Goal: Transaction & Acquisition: Purchase product/service

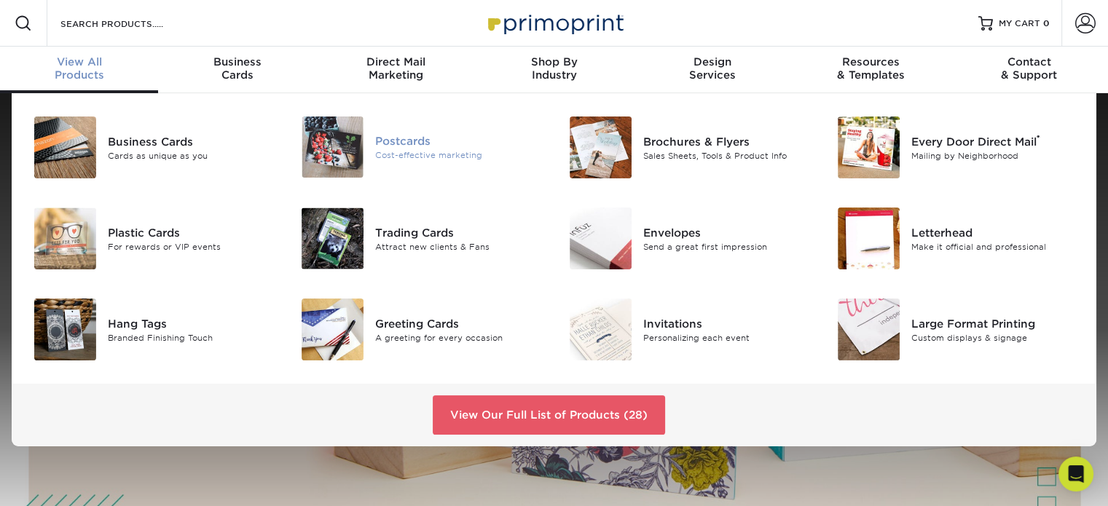
click at [342, 142] on img at bounding box center [332, 147] width 62 height 61
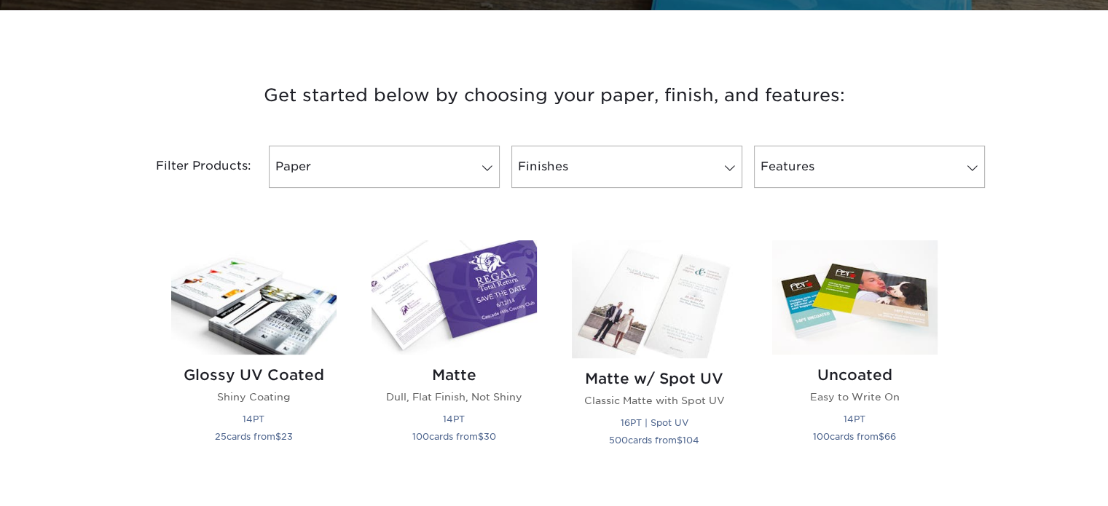
scroll to position [510, 0]
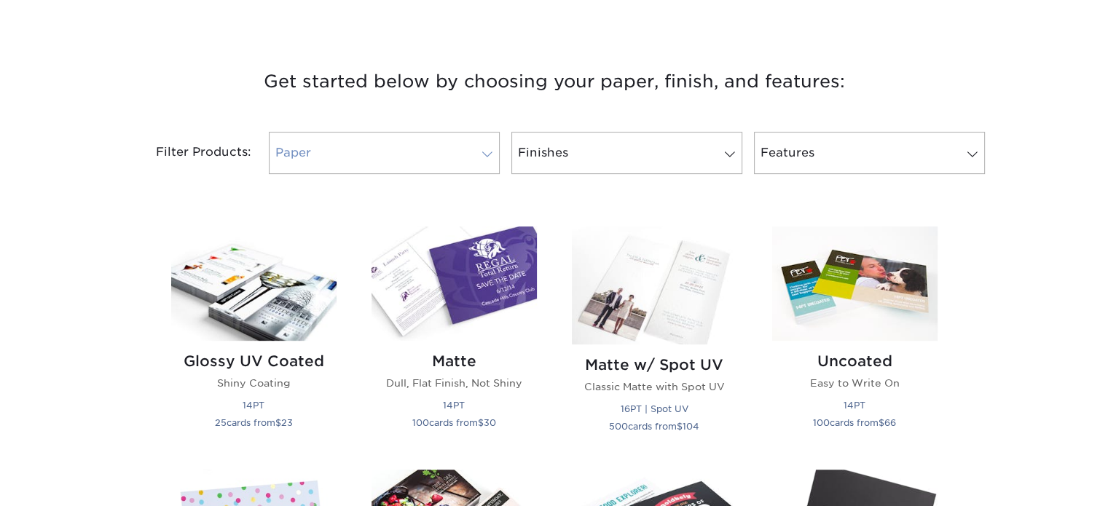
click at [486, 145] on link "Paper" at bounding box center [384, 153] width 231 height 42
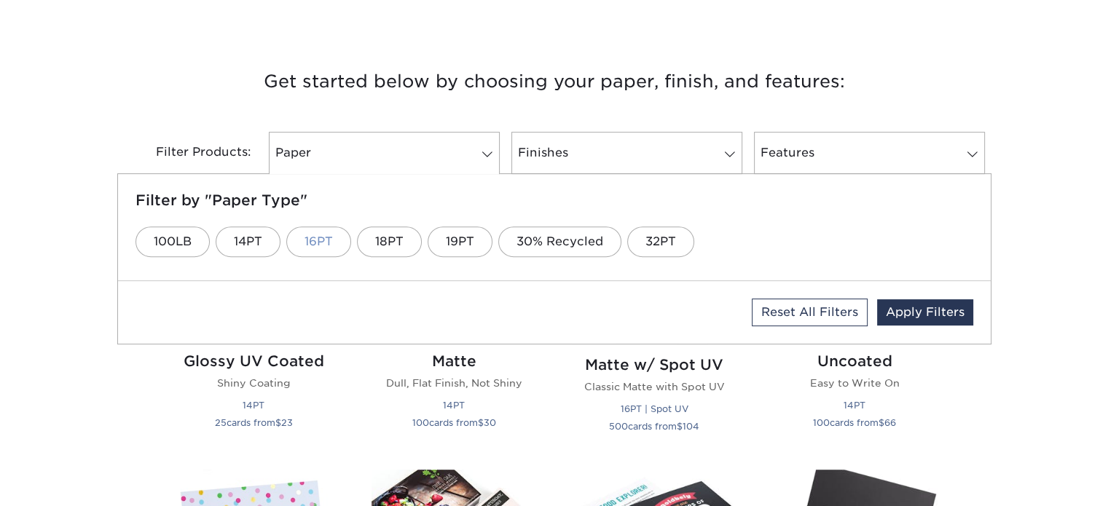
click at [320, 235] on link "16PT" at bounding box center [318, 241] width 65 height 31
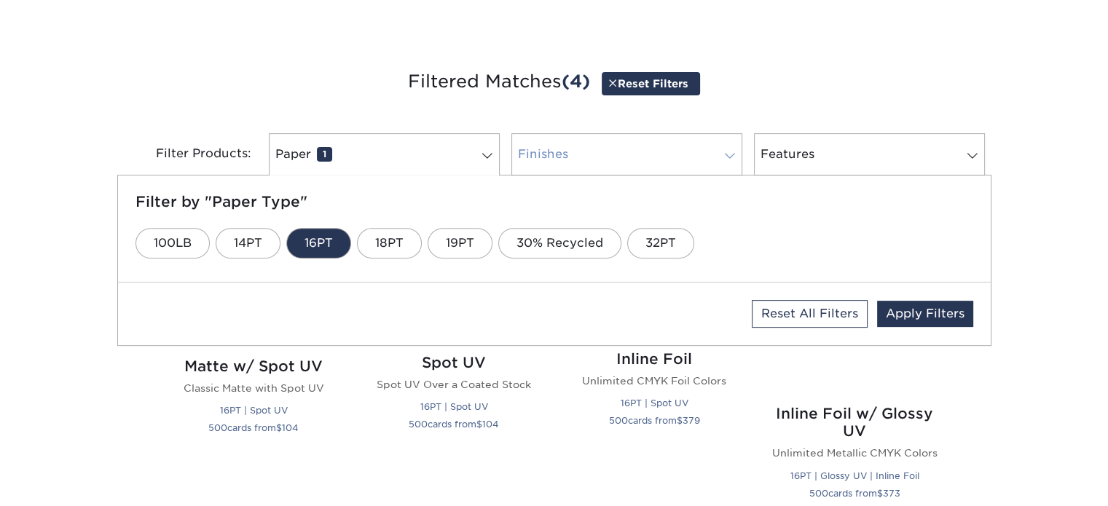
click at [728, 154] on span at bounding box center [729, 156] width 20 height 12
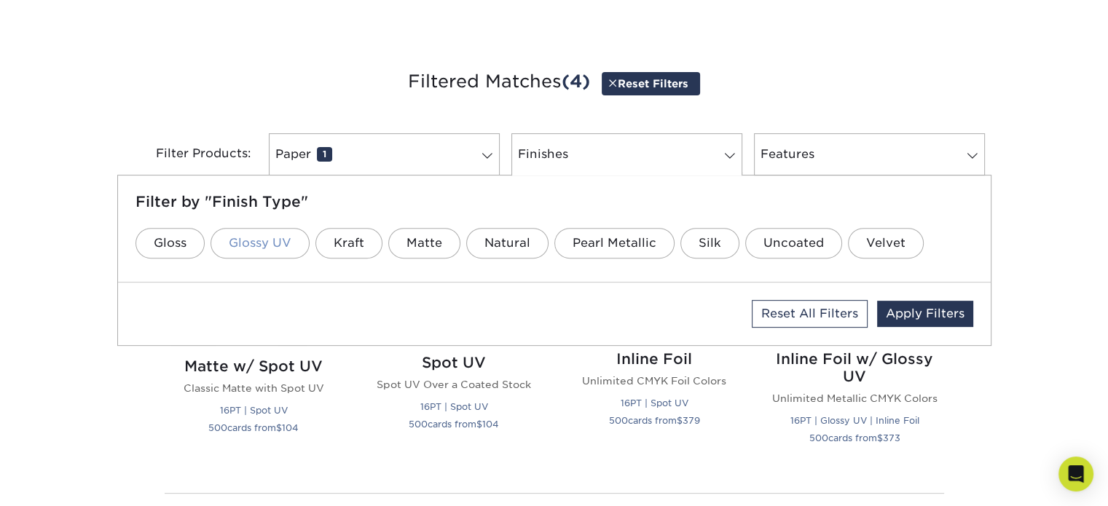
click at [261, 244] on link "Glossy UV" at bounding box center [259, 243] width 99 height 31
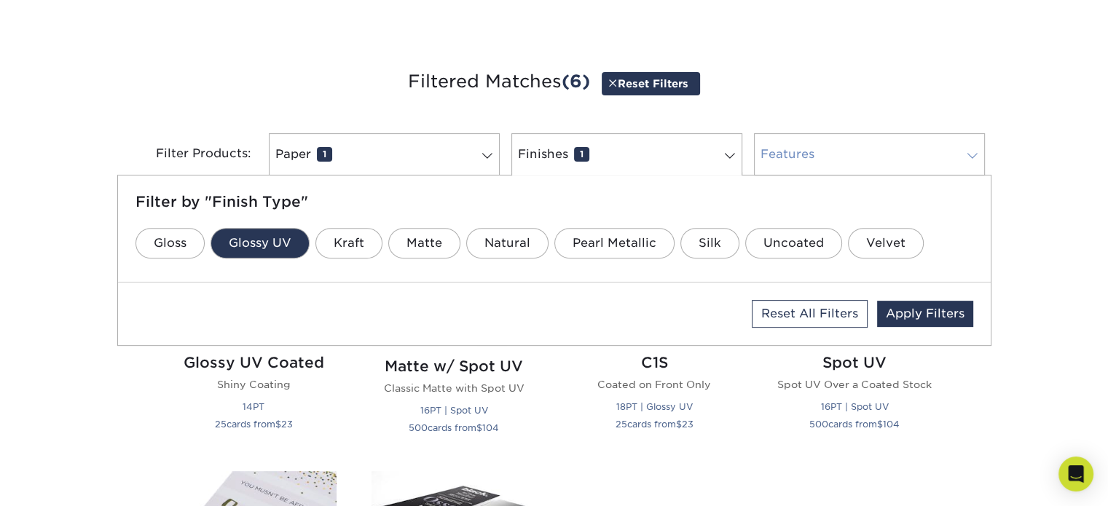
click at [978, 159] on span at bounding box center [972, 156] width 20 height 12
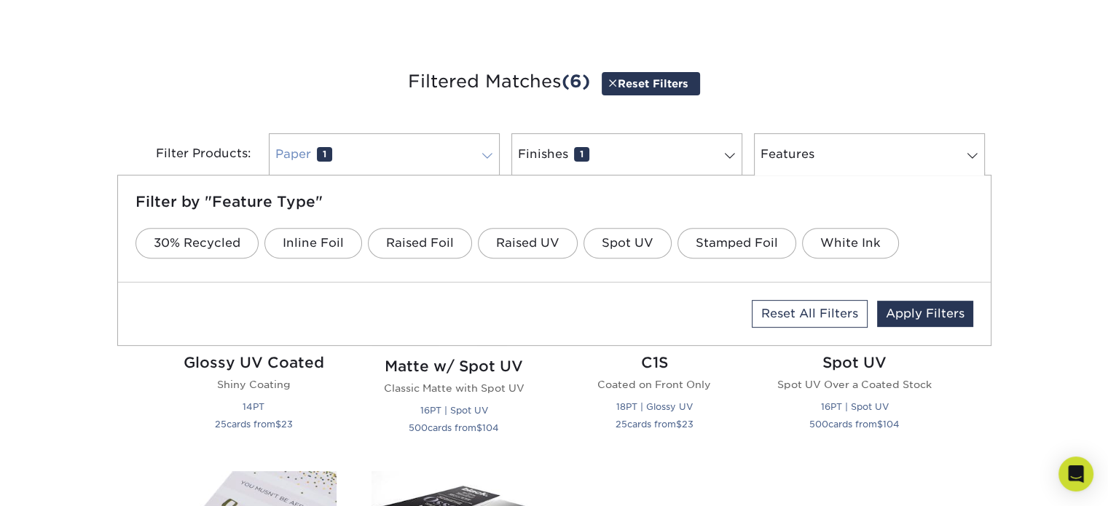
click at [495, 151] on span at bounding box center [487, 156] width 20 height 12
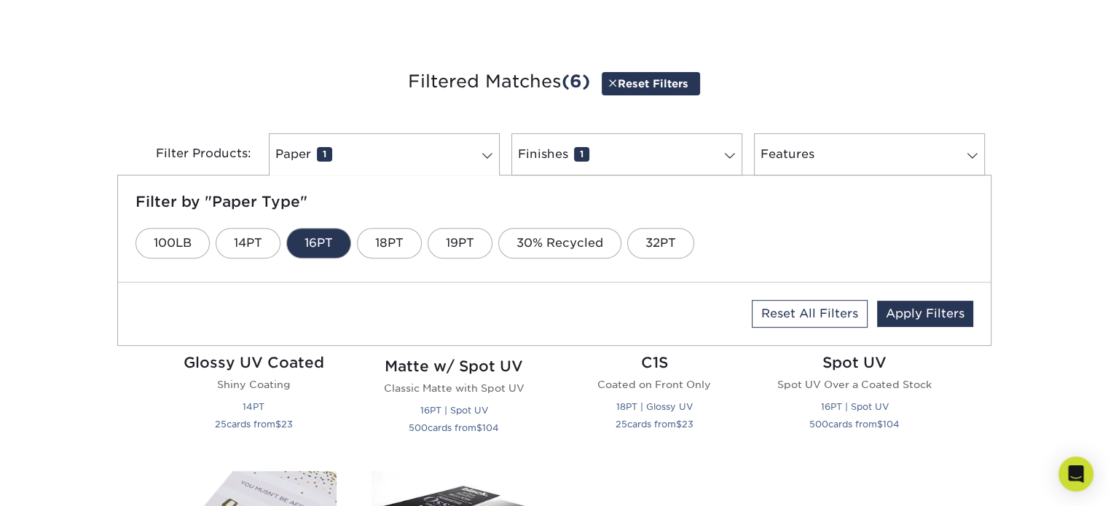
click at [312, 245] on link "16PT" at bounding box center [318, 243] width 65 height 31
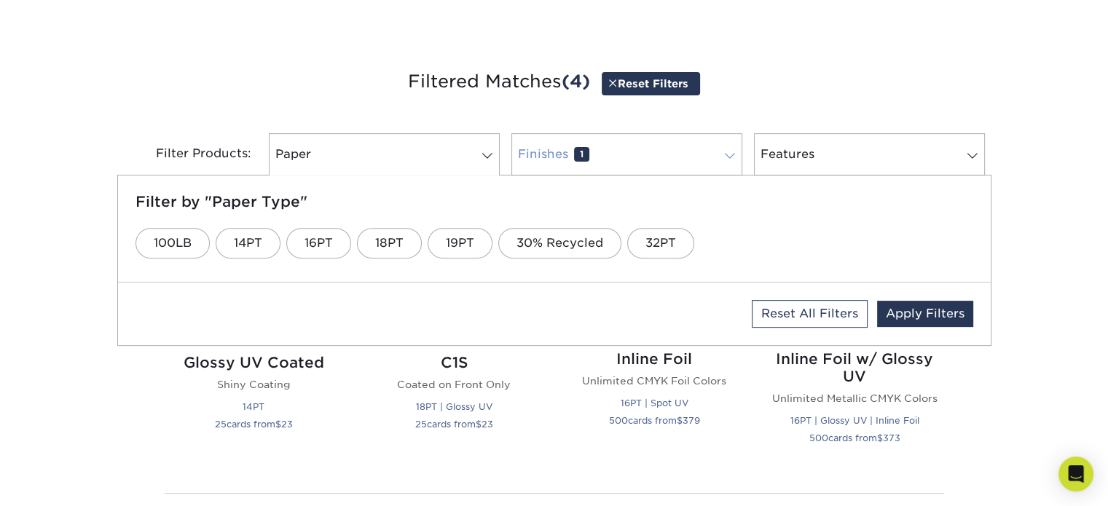
click at [650, 168] on link "Finishes 1" at bounding box center [626, 154] width 231 height 42
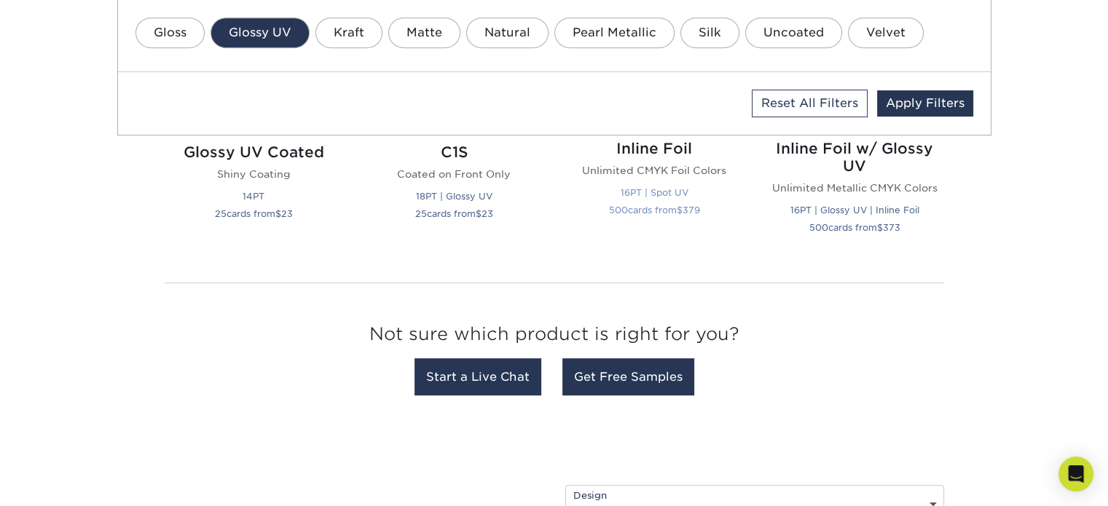
scroll to position [728, 0]
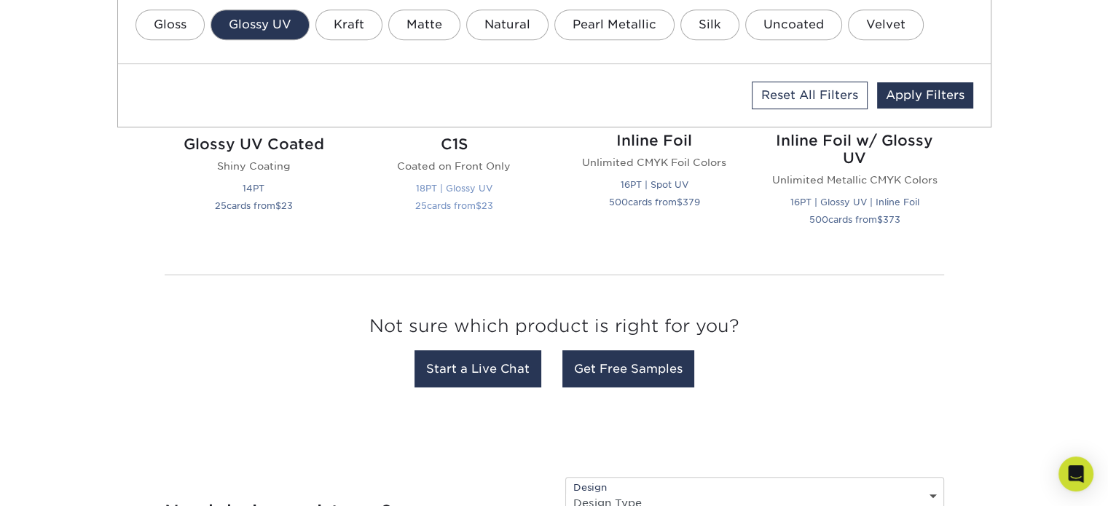
click at [454, 162] on p "Coated on Front Only" at bounding box center [453, 166] width 165 height 15
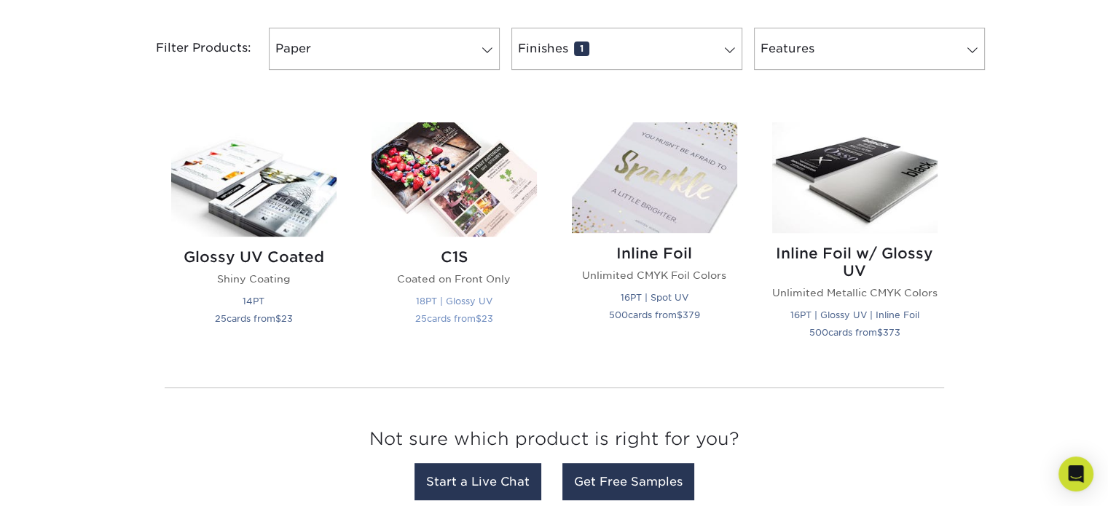
scroll to position [510, 0]
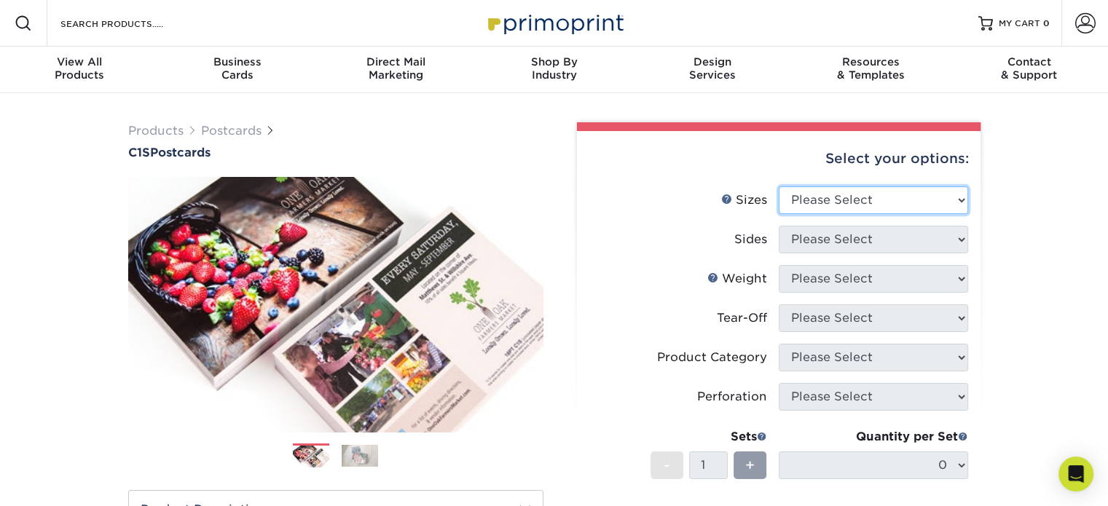
click at [964, 199] on select "Please Select 2" x 6" 2" x 8" 2.12" x 5.5" 2.75" x 4.25" 2.75" x 8.5" 3" x 3" 3…" at bounding box center [872, 200] width 189 height 28
select select "5.00x7.00"
click at [778, 186] on select "Please Select 2" x 6" 2" x 8" 2.12" x 5.5" 2.75" x 4.25" 2.75" x 8.5" 3" x 3" 3…" at bounding box center [872, 200] width 189 height 28
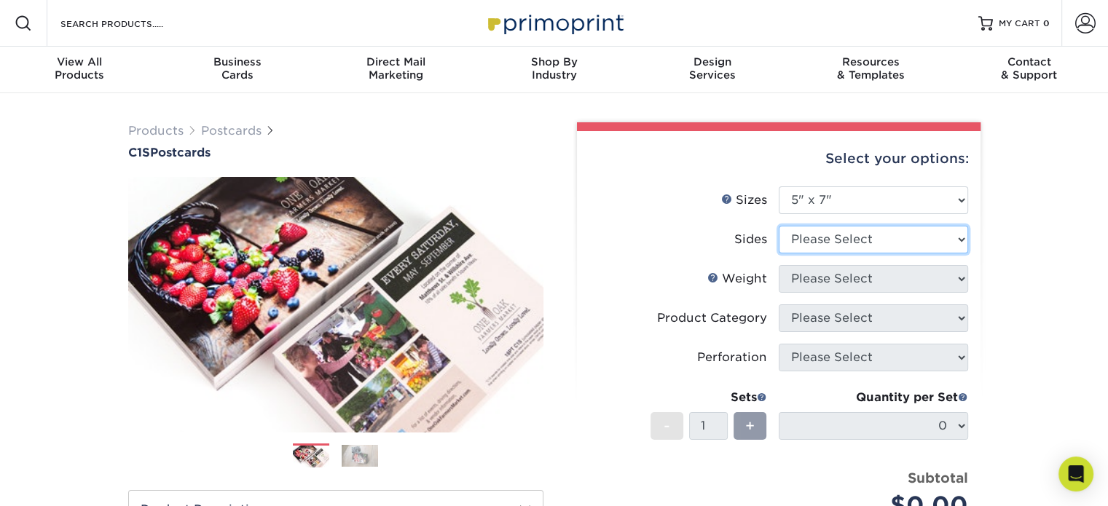
click at [958, 241] on select "Please Select Print Both Sides Print Front Only" at bounding box center [872, 240] width 189 height 28
select select "13abbda7-1d64-4f25-8bb2-c179b224825d"
click at [778, 226] on select "Please Select Print Both Sides Print Front Only" at bounding box center [872, 240] width 189 height 28
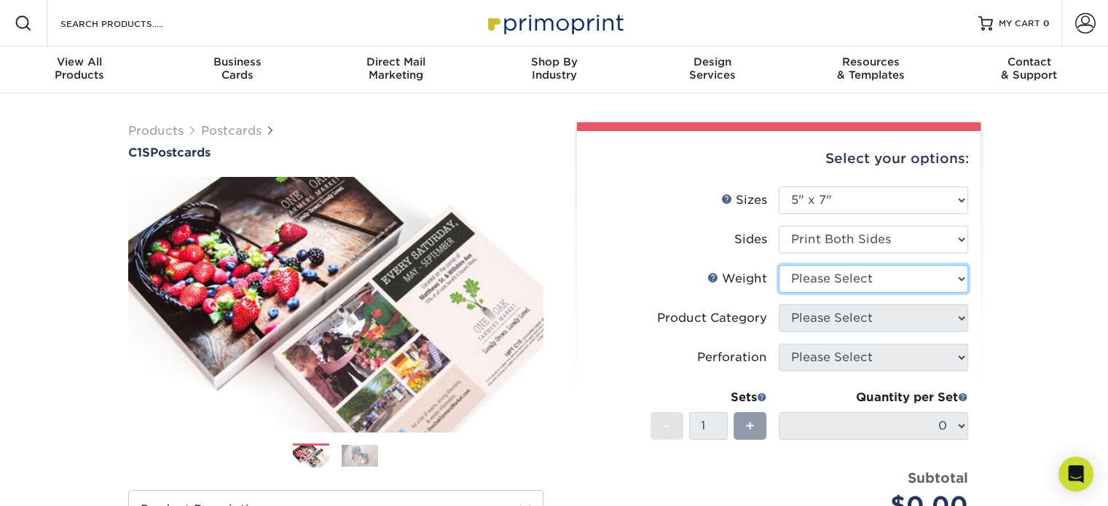
click at [962, 279] on select "Please Select 18PT C1S" at bounding box center [872, 279] width 189 height 28
select select "18PTC1S"
click at [778, 265] on select "Please Select 18PT C1S" at bounding box center [872, 279] width 189 height 28
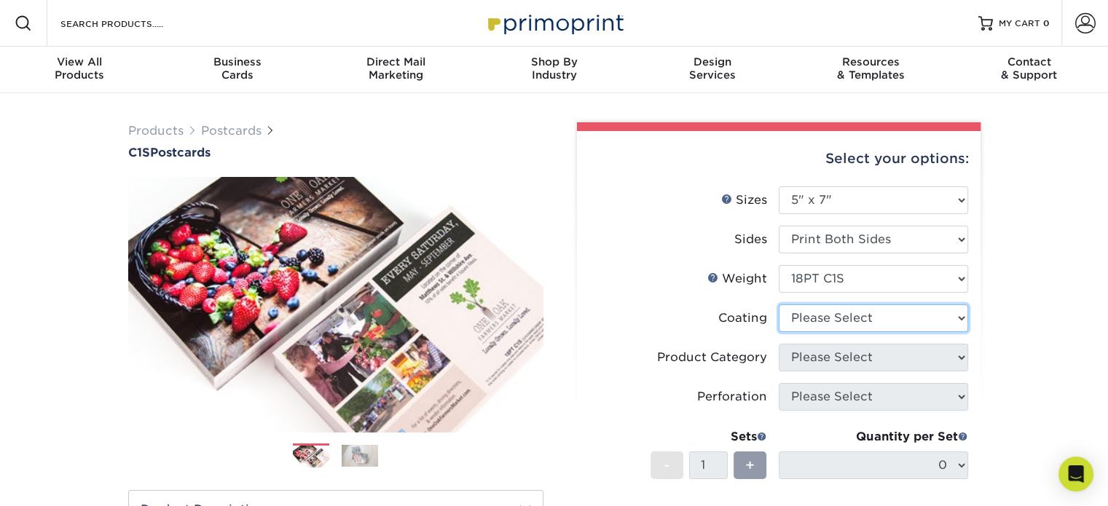
click at [958, 326] on select at bounding box center [872, 318] width 189 height 28
select select "1e8116af-acfc-44b1-83dc-8181aa338834"
click at [778, 304] on select at bounding box center [872, 318] width 189 height 28
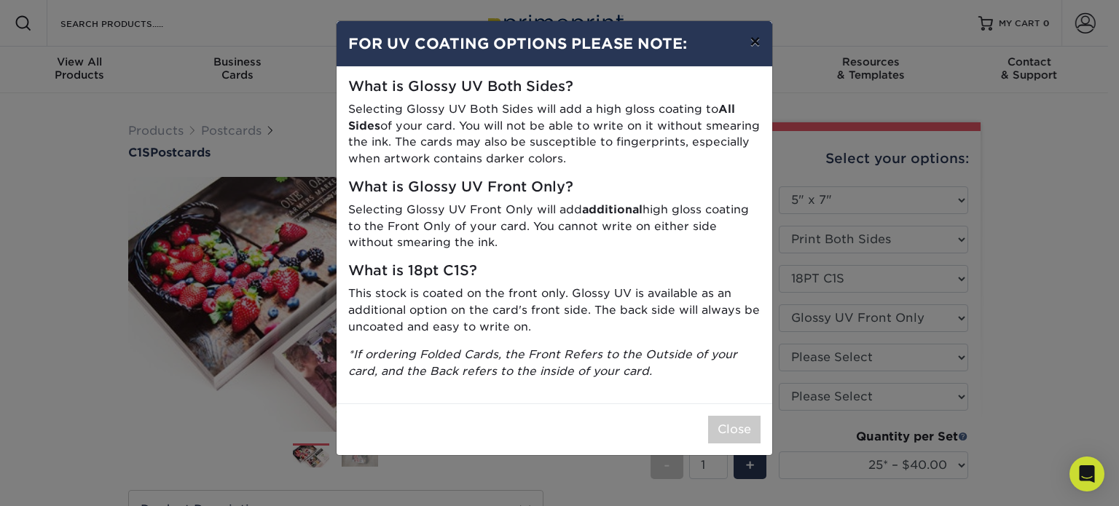
click at [760, 43] on button "×" at bounding box center [754, 41] width 33 height 41
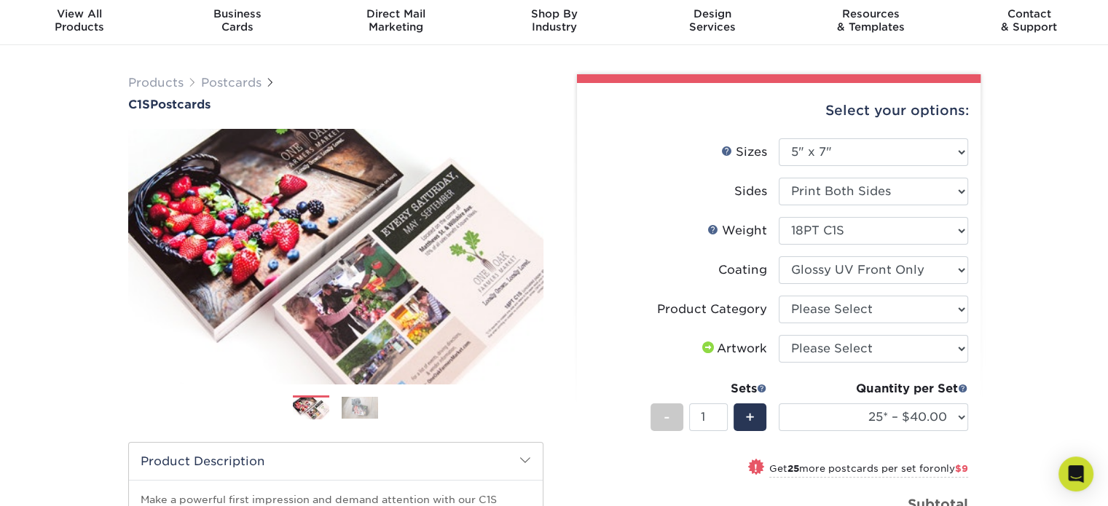
scroll to position [73, 0]
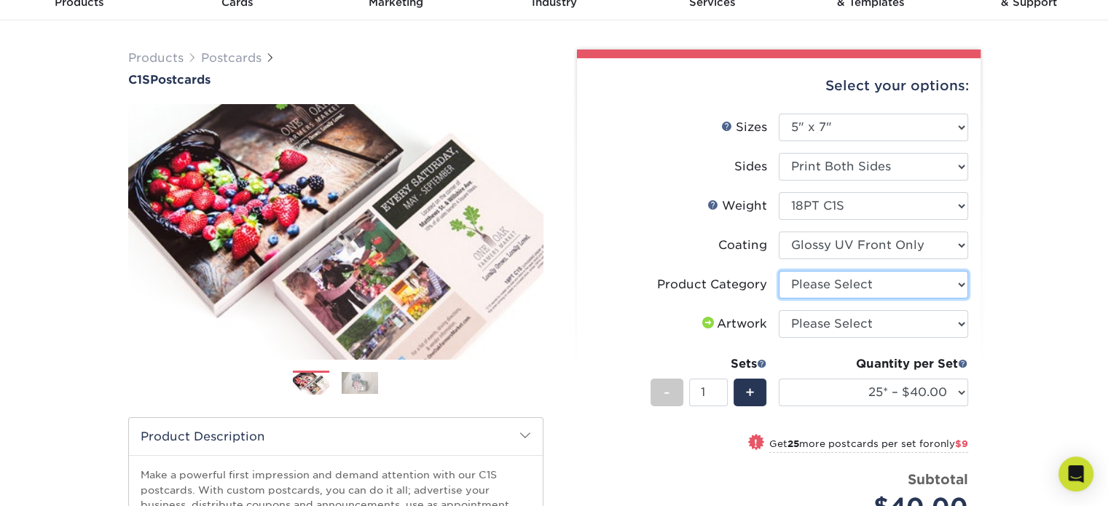
click at [958, 285] on select "Please Select Postcards" at bounding box center [872, 285] width 189 height 28
select select "9b7272e0-d6c8-4c3c-8e97-d3a1bcdab858"
click at [778, 271] on select "Please Select Postcards" at bounding box center [872, 285] width 189 height 28
click at [963, 321] on select "Please Select I will upload files I need a design - $150" at bounding box center [872, 324] width 189 height 28
select select "upload"
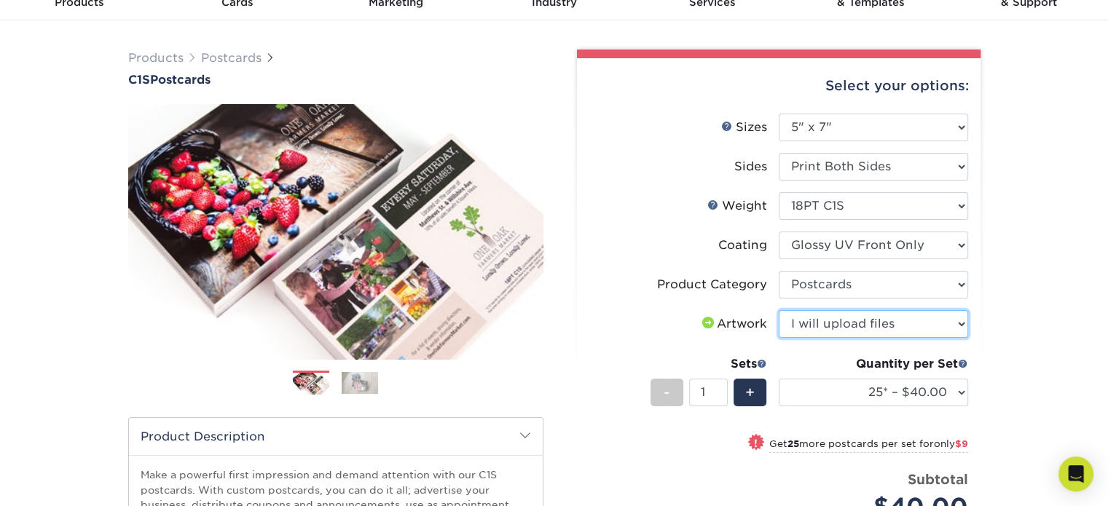
click at [778, 310] on select "Please Select I will upload files I need a design - $150" at bounding box center [872, 324] width 189 height 28
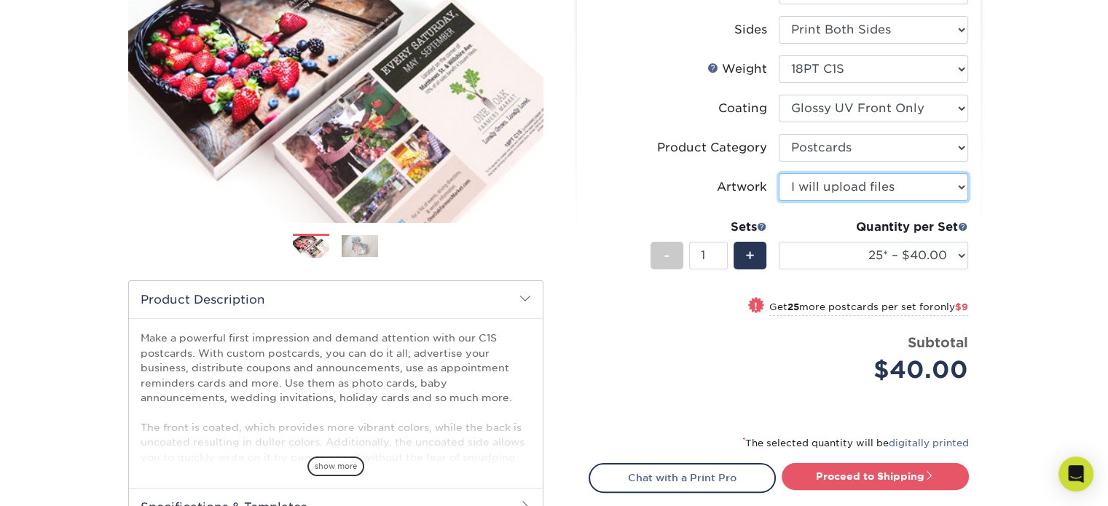
scroll to position [218, 0]
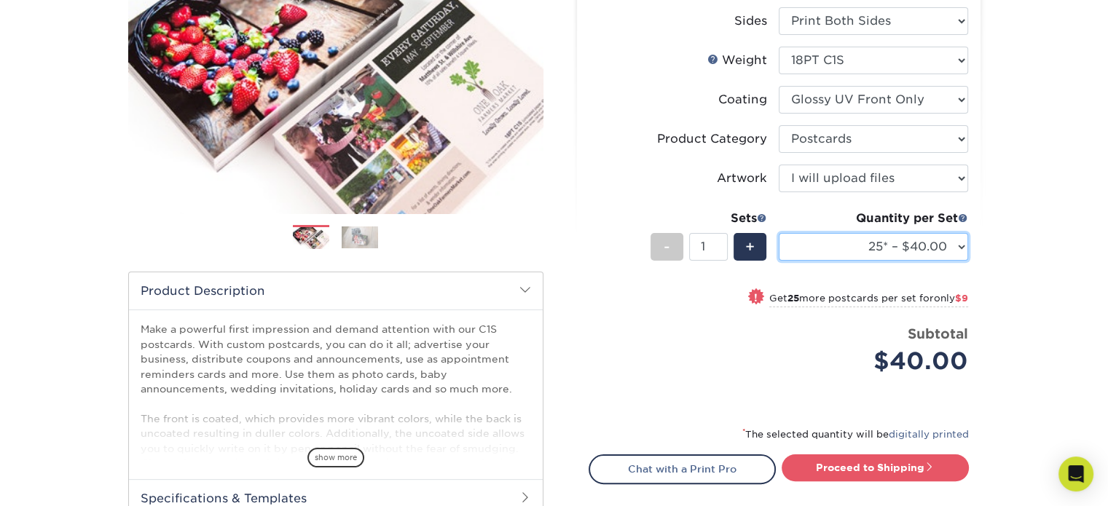
click at [955, 248] on select "25* – $40.00 50* – $49.00 75* – $61.00 100* – $66.00 250* – $120.00 500 – $164.…" at bounding box center [872, 247] width 189 height 28
select select "500 – $164.00"
click at [778, 233] on select "25* – $40.00 50* – $49.00 75* – $61.00 100* – $66.00 250* – $120.00 500 – $164.…" at bounding box center [872, 247] width 189 height 28
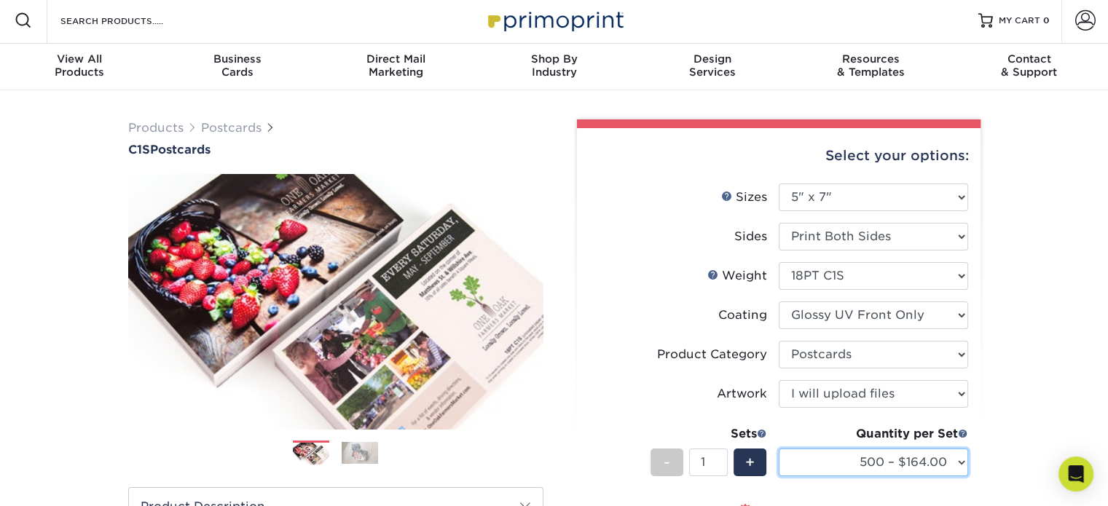
scroll to position [0, 0]
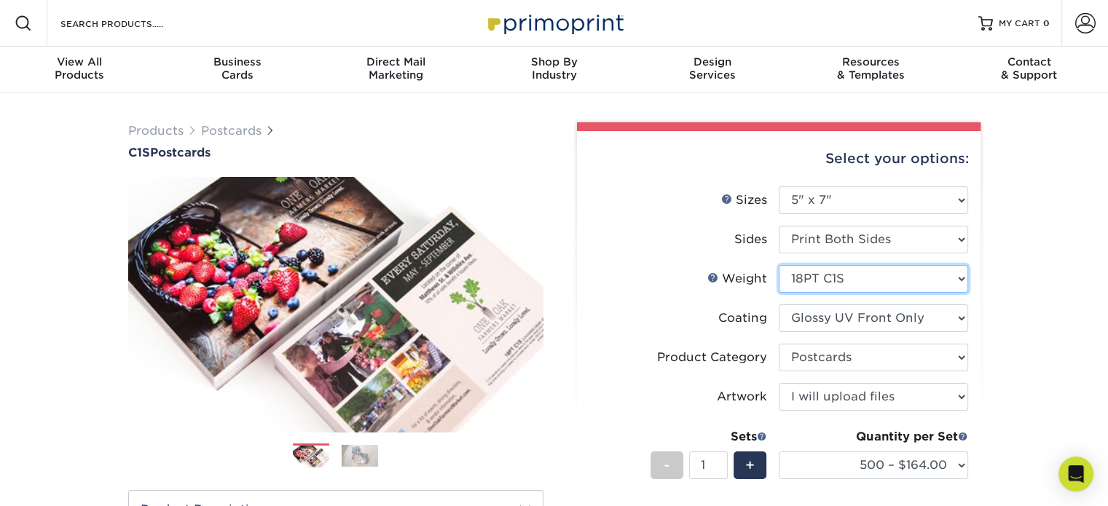
click at [959, 285] on select "Please Select 18PT C1S" at bounding box center [872, 279] width 189 height 28
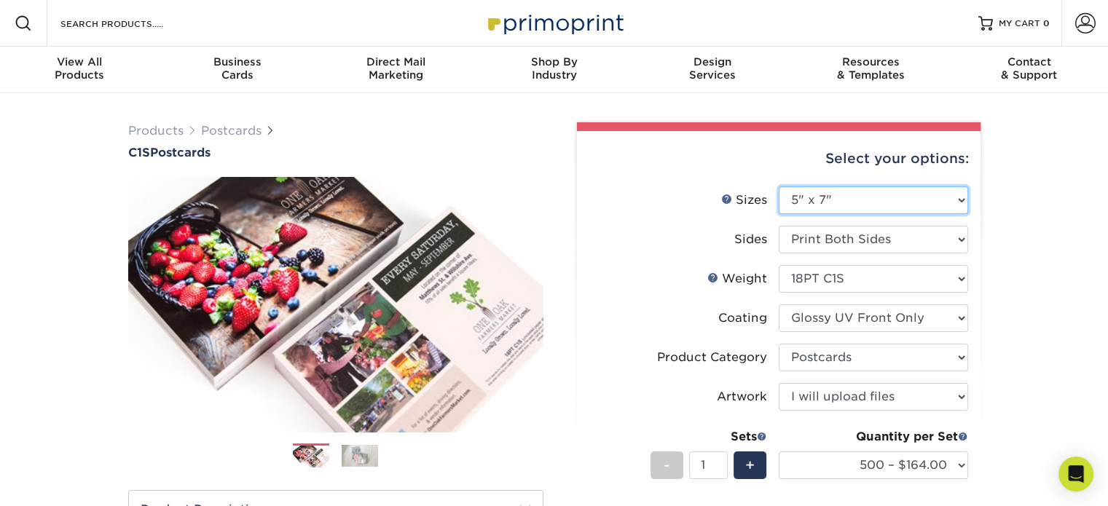
click at [961, 202] on select "Please Select 2" x 6" 2" x 8" 2.12" x 5.5" 2.75" x 4.25" 2.75" x 8.5" 3" x 3" 3…" at bounding box center [872, 200] width 189 height 28
select select "4.25x5.50"
click at [778, 186] on select "Please Select 2" x 6" 2" x 8" 2.12" x 5.5" 2.75" x 4.25" 2.75" x 8.5" 3" x 3" 3…" at bounding box center [872, 200] width 189 height 28
select select "-1"
select select
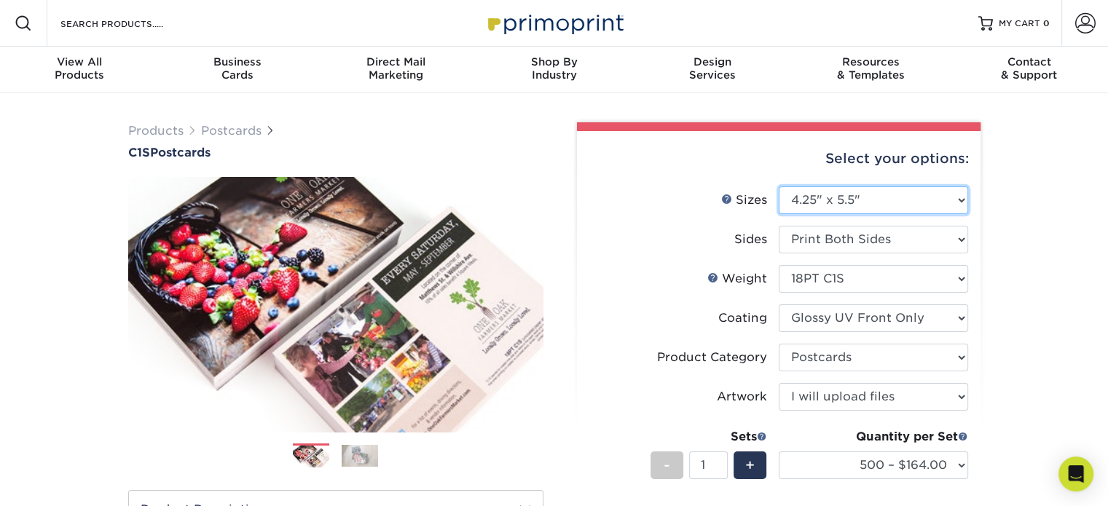
select select "-1"
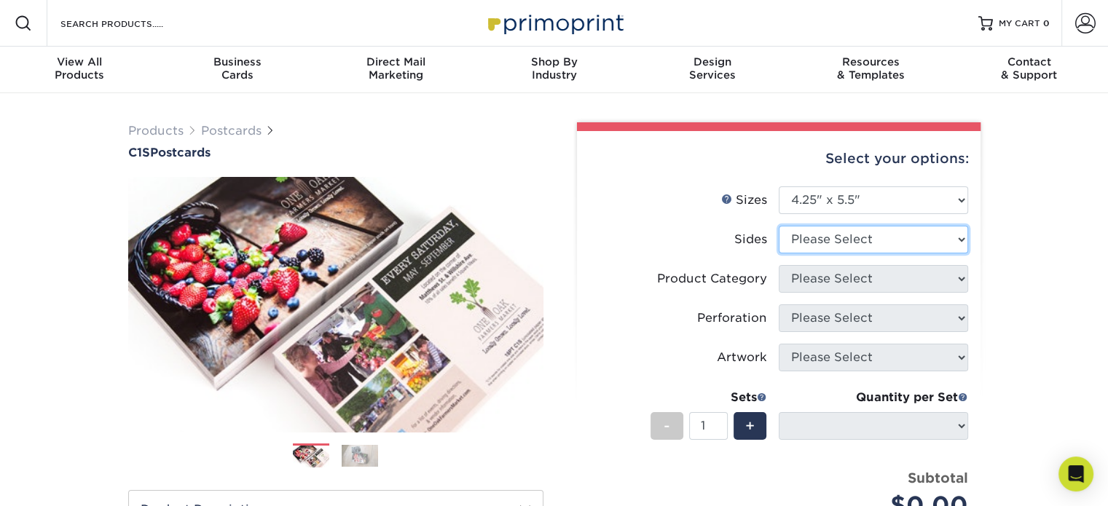
click at [958, 239] on select "Please Select Print Both Sides Print Front Only" at bounding box center [872, 240] width 189 height 28
select select "13abbda7-1d64-4f25-8bb2-c179b224825d"
click at [778, 226] on select "Please Select Print Both Sides Print Front Only" at bounding box center [872, 240] width 189 height 28
select select
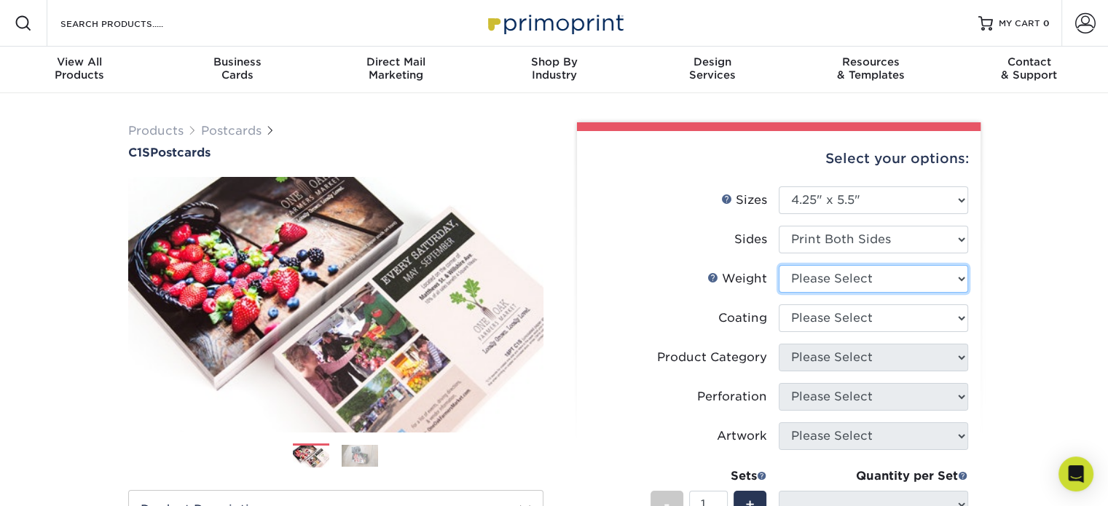
click at [967, 278] on select "Please Select 18PT C1S" at bounding box center [872, 279] width 189 height 28
select select "18PTC1S"
click at [778, 265] on select "Please Select 18PT C1S" at bounding box center [872, 279] width 189 height 28
select select
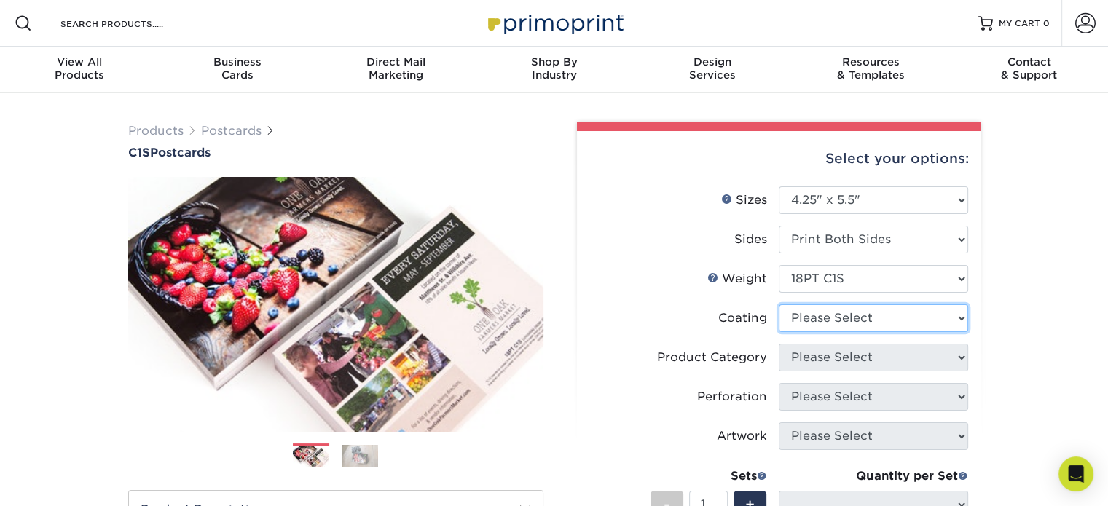
click at [966, 320] on select at bounding box center [872, 318] width 189 height 28
select select "1e8116af-acfc-44b1-83dc-8181aa338834"
click at [778, 304] on select at bounding box center [872, 318] width 189 height 28
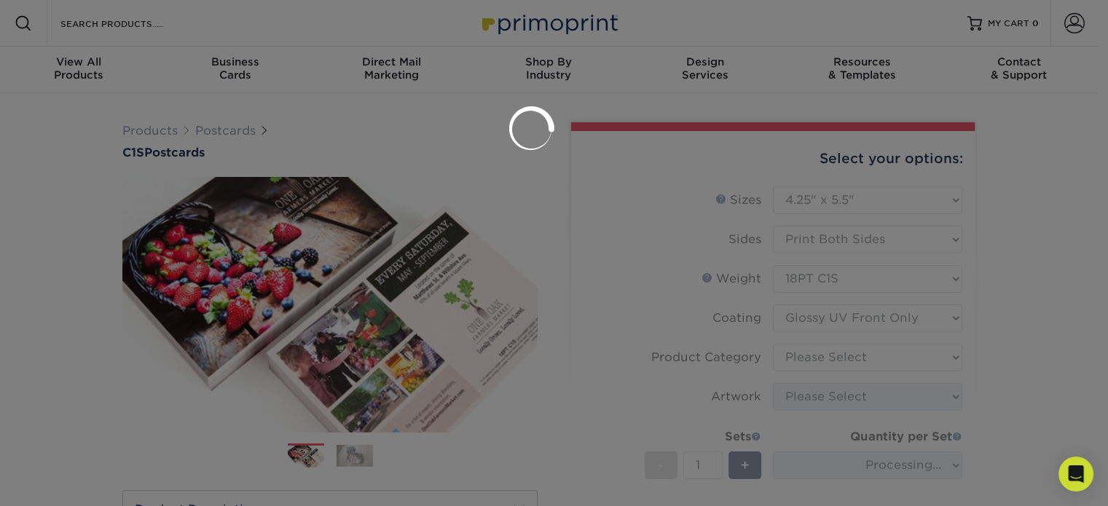
select select "-1"
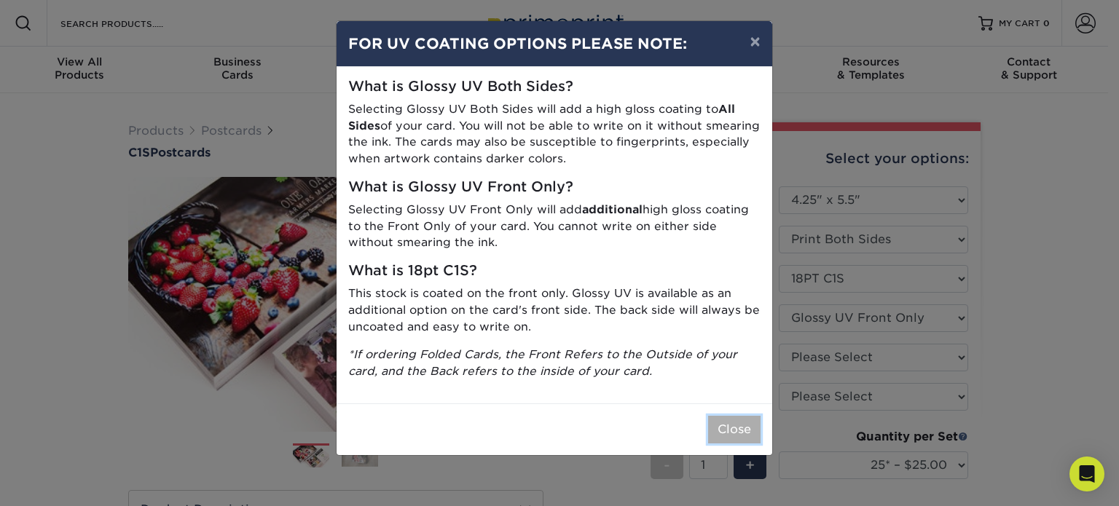
click at [729, 427] on button "Close" at bounding box center [734, 430] width 52 height 28
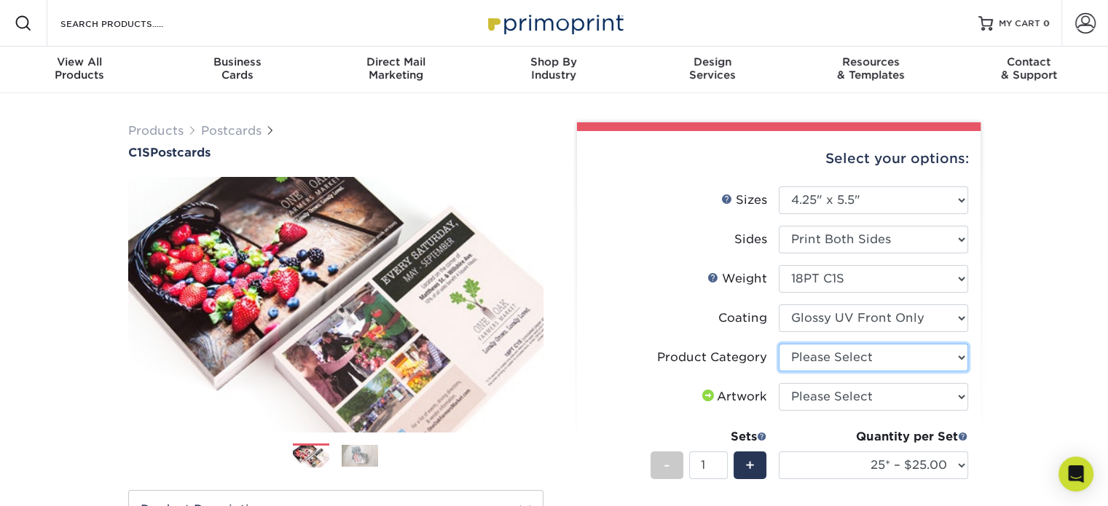
click at [957, 358] on select "Please Select Postcards" at bounding box center [872, 358] width 189 height 28
select select "9b7272e0-d6c8-4c3c-8e97-d3a1bcdab858"
click at [778, 344] on select "Please Select Postcards" at bounding box center [872, 358] width 189 height 28
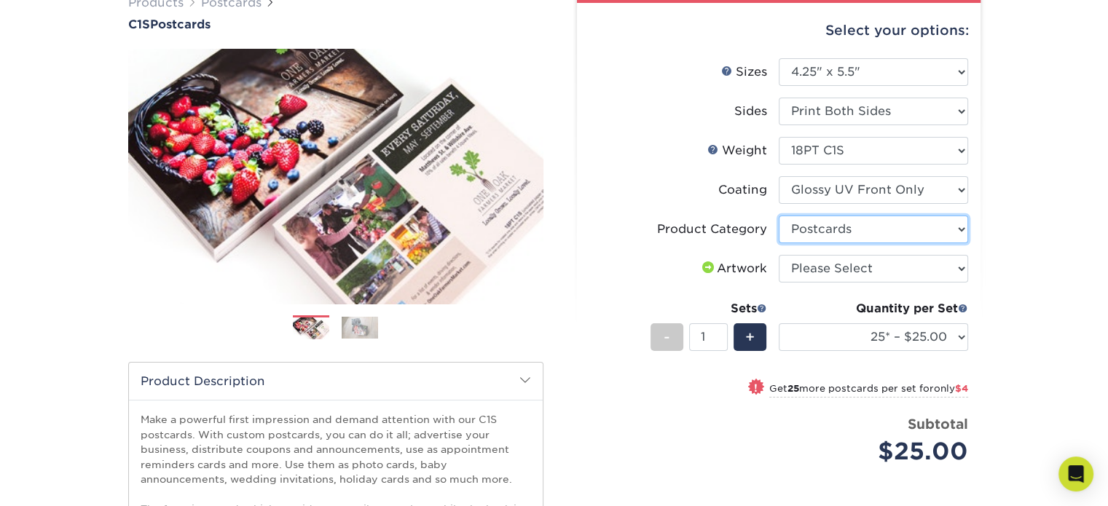
scroll to position [146, 0]
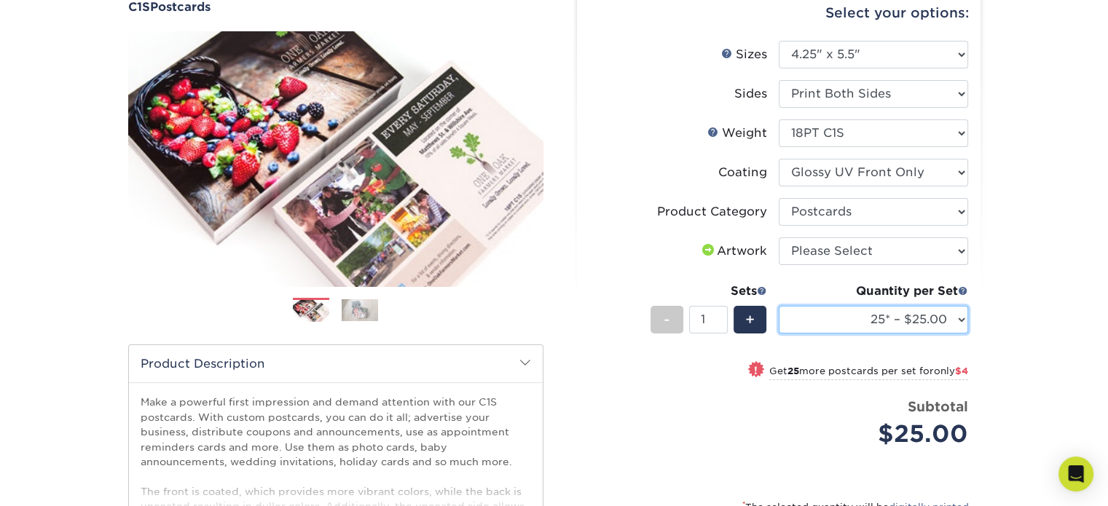
click at [960, 316] on select "25* – $25.00 50* – $29.00 75* – $36.00 100* – $39.00 250* – $70.00 500 – $94.00…" at bounding box center [872, 320] width 189 height 28
click at [778, 306] on select "25* – $25.00 50* – $29.00 75* – $36.00 100* – $39.00 250* – $70.00 500 – $94.00…" at bounding box center [872, 320] width 189 height 28
click at [962, 318] on select "25* – $25.00 50* – $29.00 75* – $36.00 100* – $39.00 250* – $70.00 500 – $94.00…" at bounding box center [872, 320] width 189 height 28
select select "500 – $94.00"
click at [778, 306] on select "25* – $25.00 50* – $29.00 75* – $36.00 100* – $39.00 250* – $70.00 500 – $94.00…" at bounding box center [872, 320] width 189 height 28
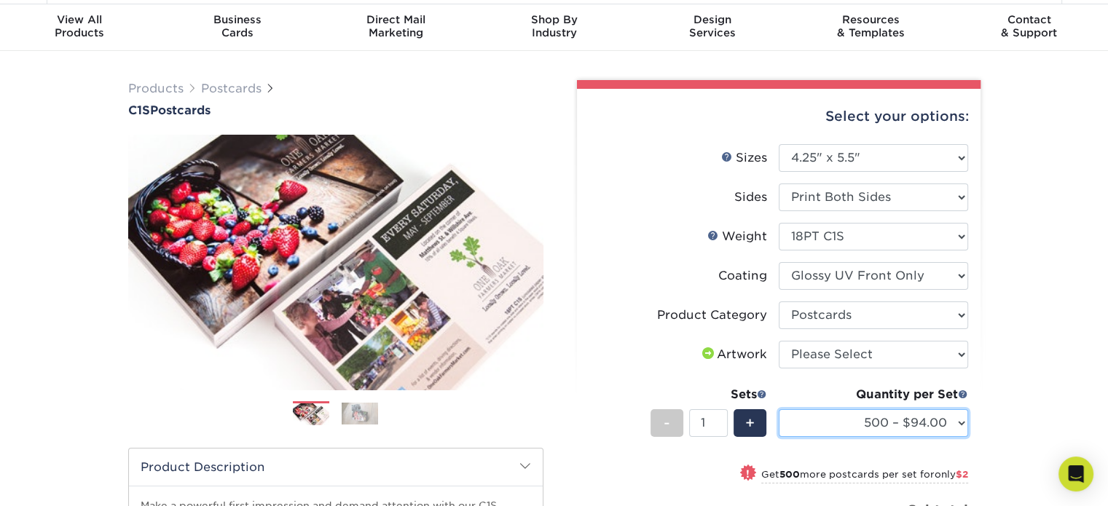
scroll to position [0, 0]
